Goal: Task Accomplishment & Management: Use online tool/utility

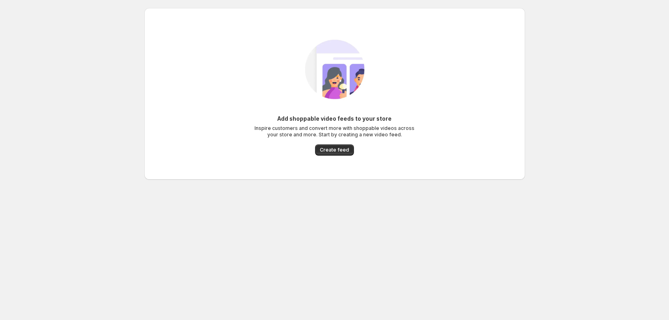
click at [323, 156] on div "Add shoppable video feeds to your store Inspire customers and convert more with…" at bounding box center [335, 93] width 368 height 139
click at [325, 151] on span "Create feed" at bounding box center [334, 150] width 29 height 6
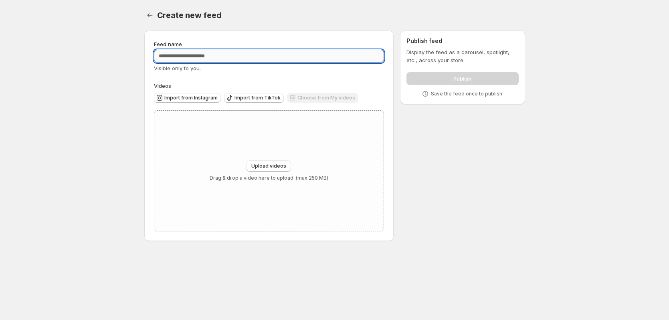
click at [192, 56] on input "Feed name" at bounding box center [269, 56] width 230 height 13
click at [193, 95] on span "Import from Instagram" at bounding box center [190, 98] width 53 height 6
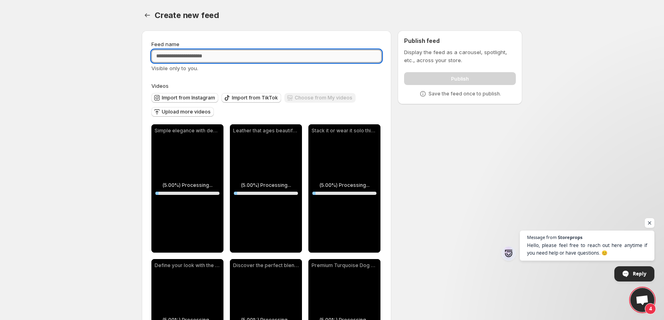
click at [284, 58] on input "Feed name" at bounding box center [266, 56] width 230 height 13
type input "**********"
click at [280, 75] on div "**********" at bounding box center [266, 281] width 230 height 482
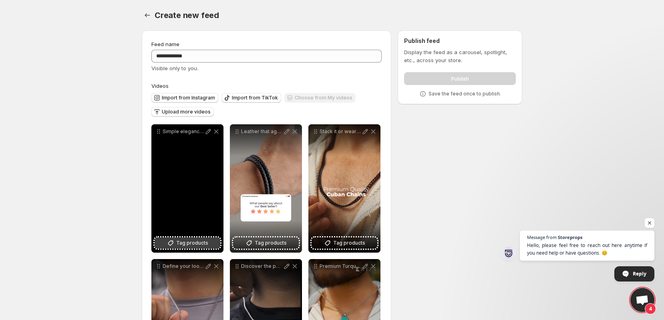
click at [185, 243] on span "Tag products" at bounding box center [192, 243] width 32 height 8
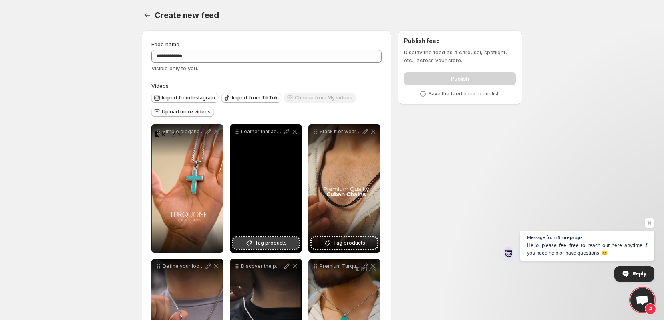
click at [264, 242] on span "Tag products" at bounding box center [271, 243] width 32 height 8
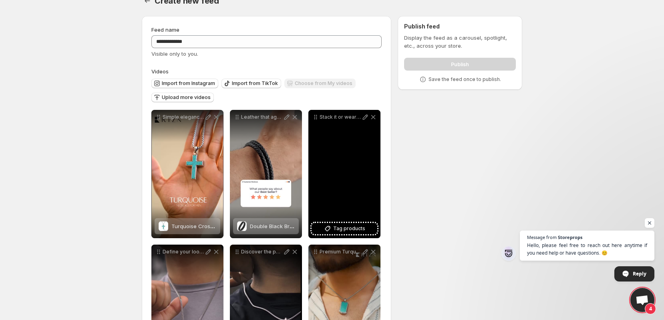
scroll to position [16, 0]
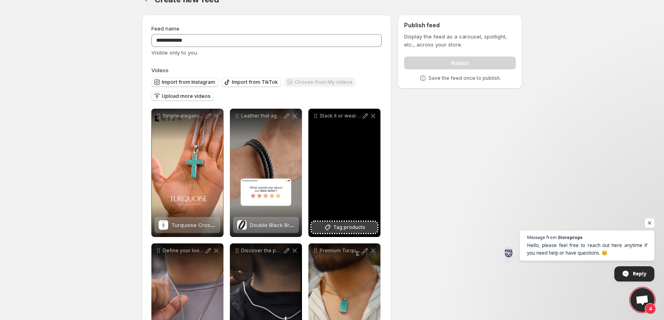
click at [341, 223] on span "Tag products" at bounding box center [349, 227] width 32 height 8
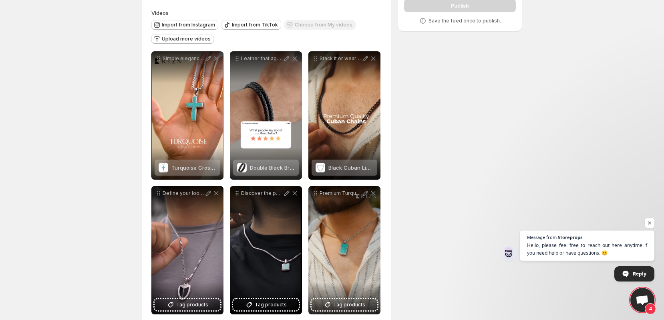
scroll to position [151, 0]
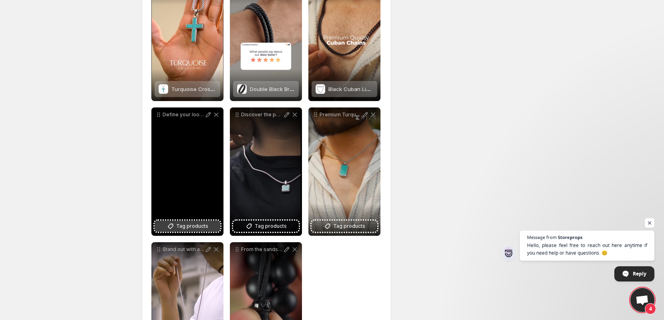
click at [180, 230] on button "Tag products" at bounding box center [188, 225] width 66 height 11
click at [217, 116] on icon at bounding box center [216, 115] width 8 height 8
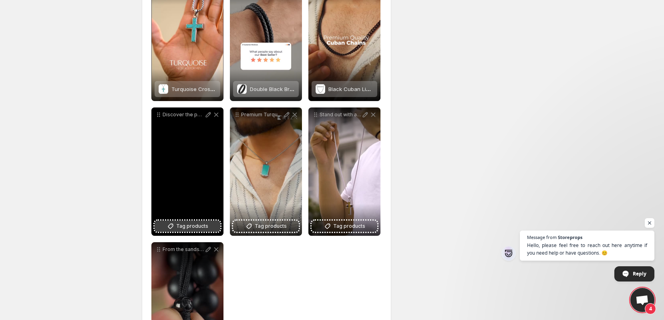
click at [176, 228] on button "Tag products" at bounding box center [188, 225] width 66 height 11
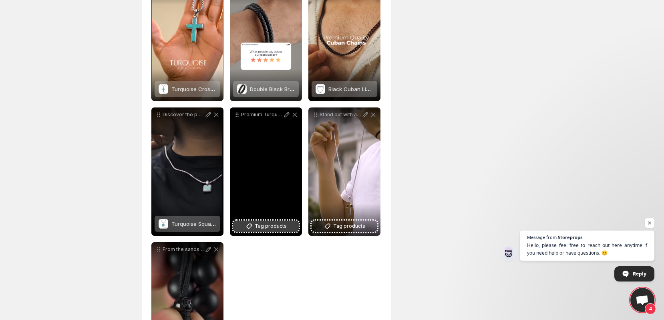
click at [272, 227] on span "Tag products" at bounding box center [271, 226] width 32 height 8
click at [256, 224] on span "Tag products" at bounding box center [271, 226] width 32 height 8
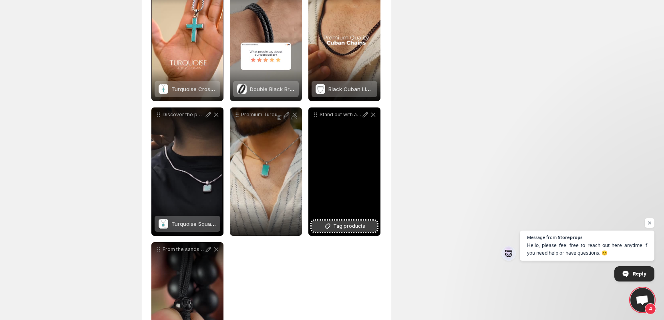
click at [329, 229] on icon at bounding box center [328, 226] width 8 height 8
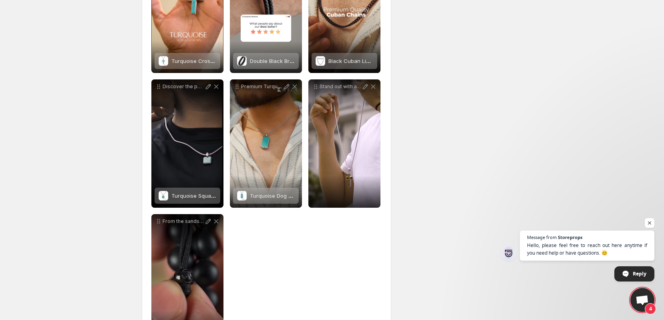
scroll to position [221, 0]
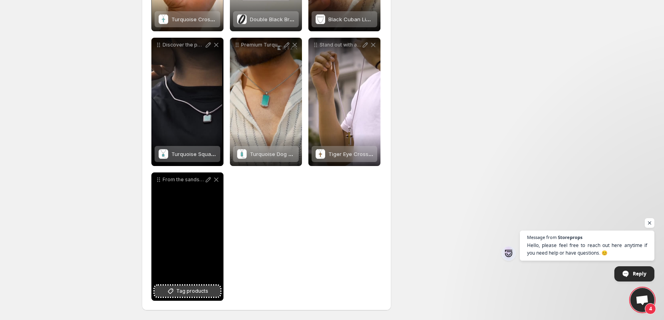
click at [185, 289] on span "Tag products" at bounding box center [192, 291] width 32 height 8
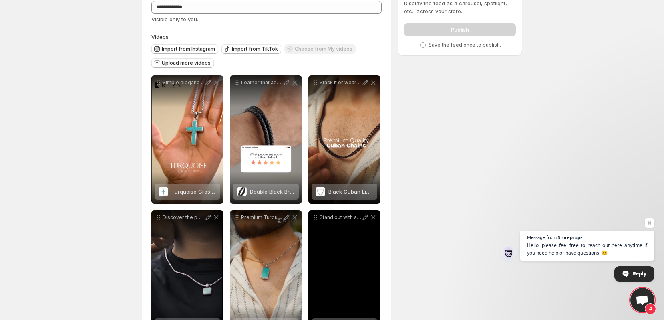
scroll to position [0, 0]
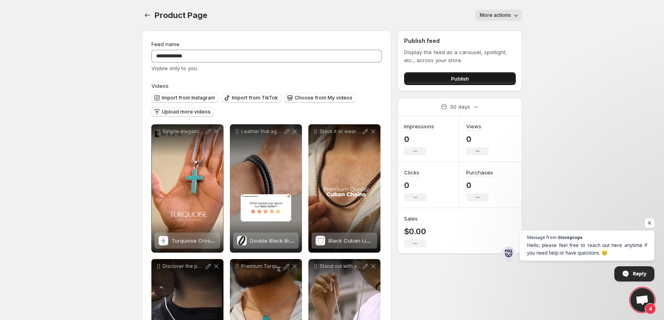
click at [456, 81] on span "Publish" at bounding box center [460, 79] width 18 height 8
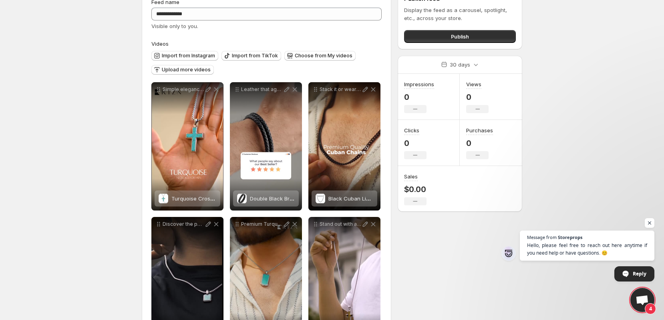
scroll to position [83, 0]
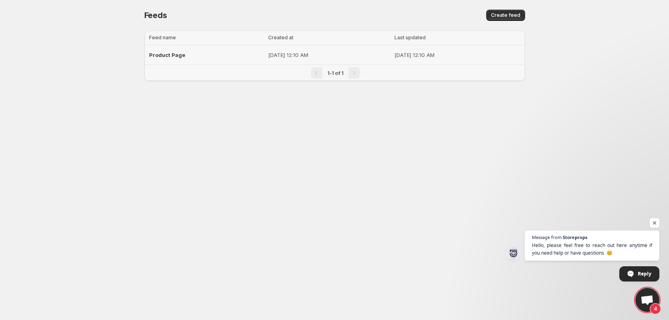
click at [212, 57] on div "Product Page" at bounding box center [206, 55] width 115 height 14
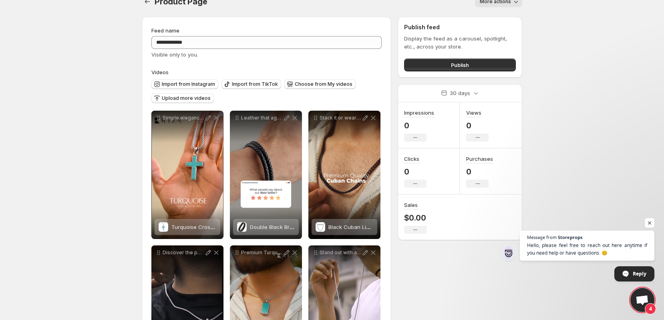
scroll to position [20, 0]
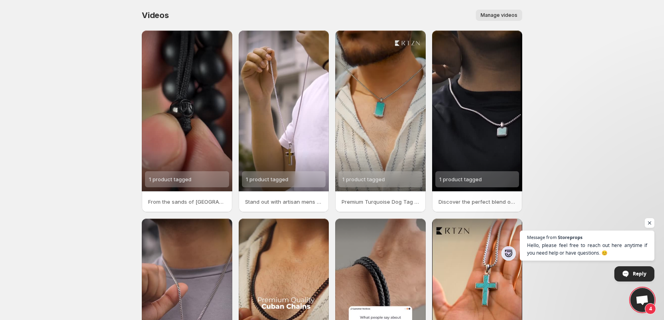
click at [494, 20] on button "Manage videos" at bounding box center [499, 15] width 46 height 11
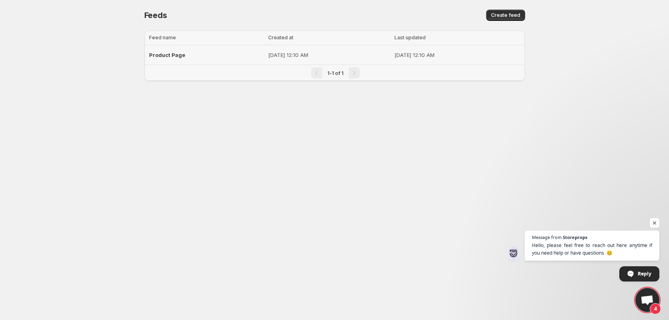
click at [155, 52] on span "Product Page" at bounding box center [167, 55] width 36 height 6
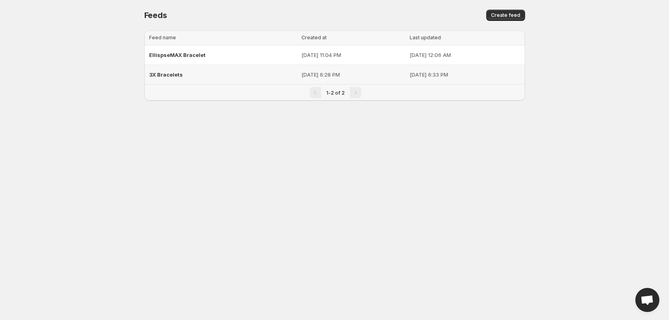
click at [155, 75] on span "3X Bracelets" at bounding box center [166, 74] width 34 height 6
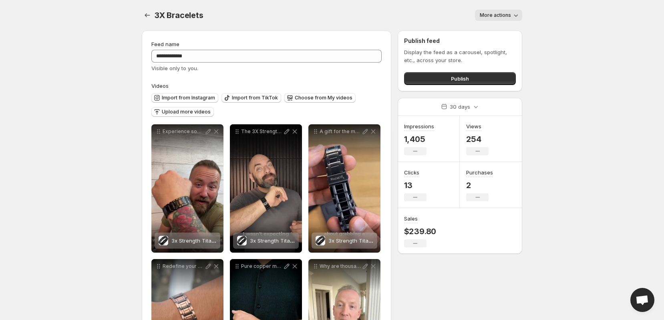
click at [485, 15] on span "More actions" at bounding box center [495, 15] width 31 height 6
click at [148, 15] on icon "Settings" at bounding box center [147, 15] width 5 height 4
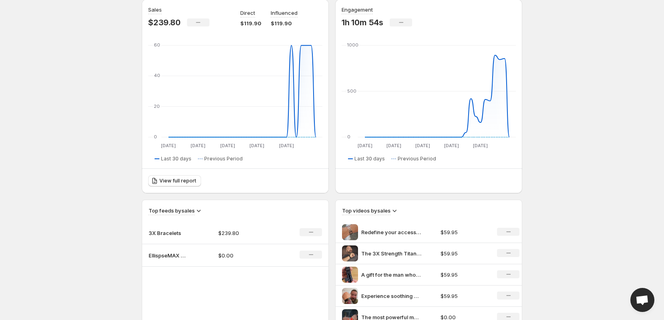
scroll to position [8, 0]
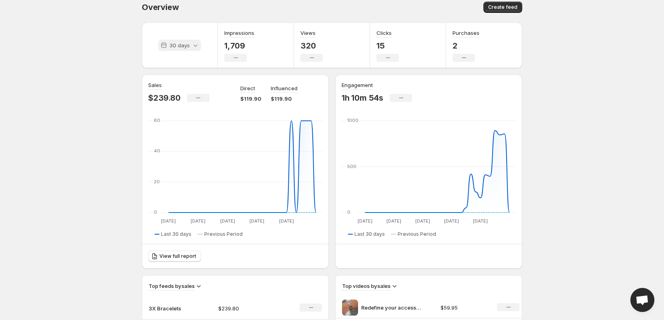
click at [188, 48] on p "30 days" at bounding box center [179, 45] width 20 height 8
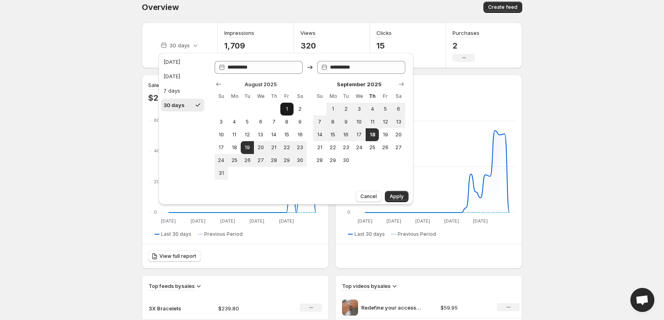
click at [286, 107] on span "1" at bounding box center [287, 109] width 7 height 6
type input "**********"
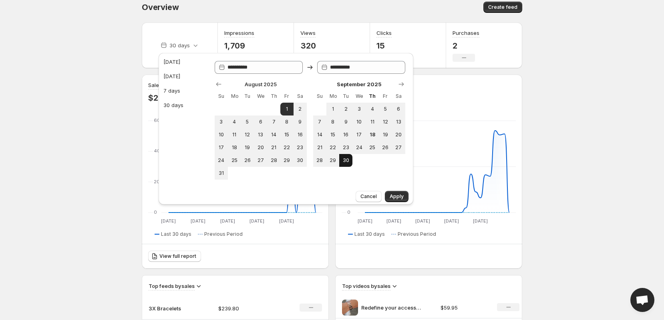
click at [339, 161] on button "30" at bounding box center [345, 160] width 13 height 13
type input "**********"
click at [343, 162] on span "30" at bounding box center [346, 160] width 7 height 6
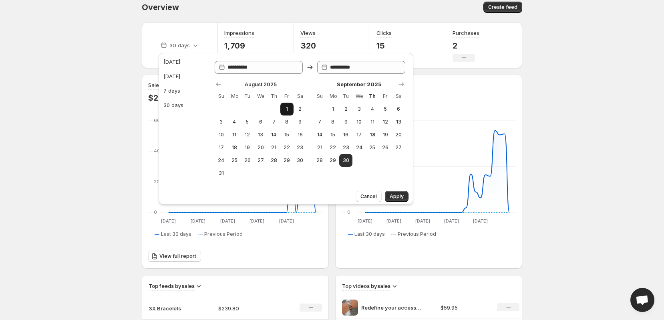
click at [280, 106] on button "1" at bounding box center [286, 109] width 13 height 13
type input "**********"
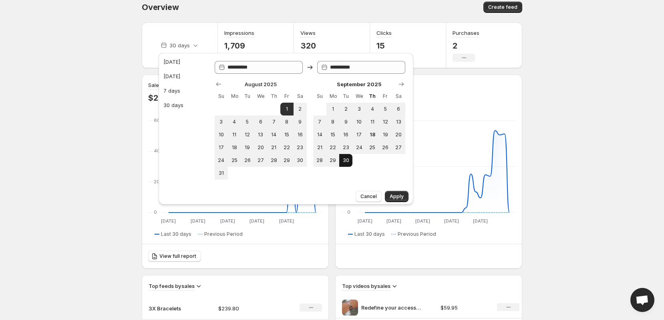
click at [344, 161] on span "30" at bounding box center [346, 160] width 7 height 6
type input "**********"
click at [391, 193] on span "Apply" at bounding box center [397, 196] width 14 height 6
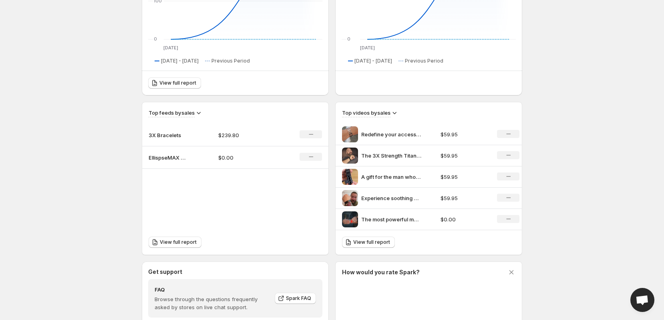
scroll to position [181, 0]
click at [357, 115] on h3 "Top videos by sales" at bounding box center [366, 113] width 48 height 8
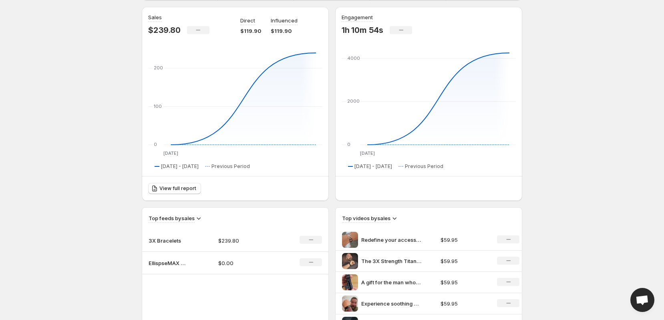
scroll to position [66, 0]
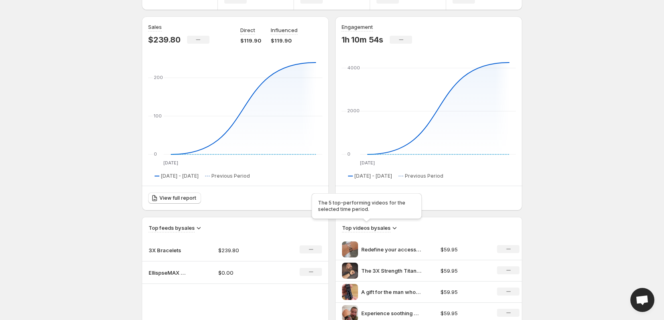
click at [159, 42] on p "$239.80" at bounding box center [164, 40] width 32 height 10
click at [155, 40] on p "$239.80" at bounding box center [164, 40] width 32 height 10
click at [143, 44] on div "Sales $239.80 No change Direct $119.90 Influenced $119.90 Aug [DATE] 0 100 200 …" at bounding box center [235, 113] width 187 height 194
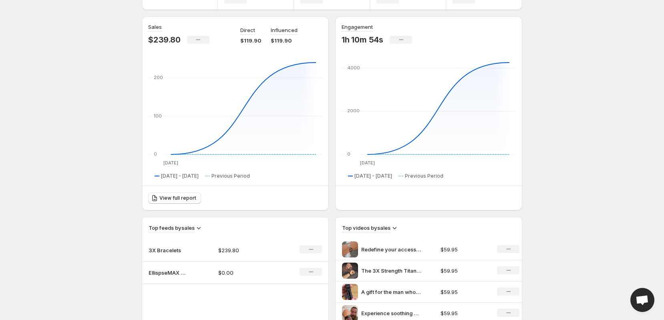
click at [158, 42] on p "$239.80" at bounding box center [164, 40] width 32 height 10
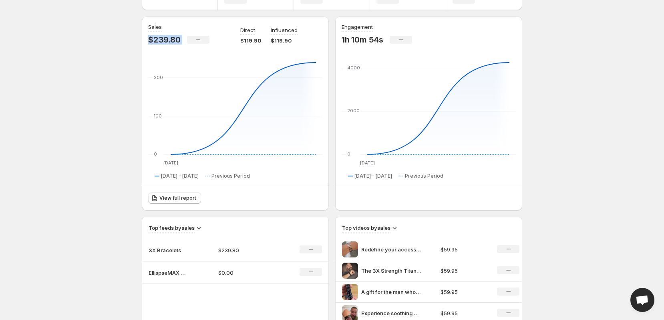
click at [158, 42] on p "$239.80" at bounding box center [164, 40] width 32 height 10
